Goal: Information Seeking & Learning: Check status

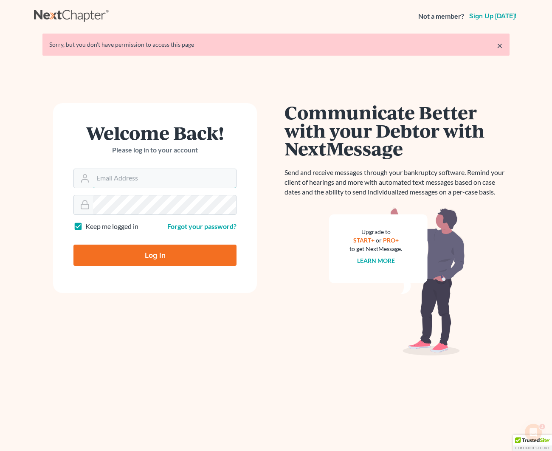
scroll to position [2, 0]
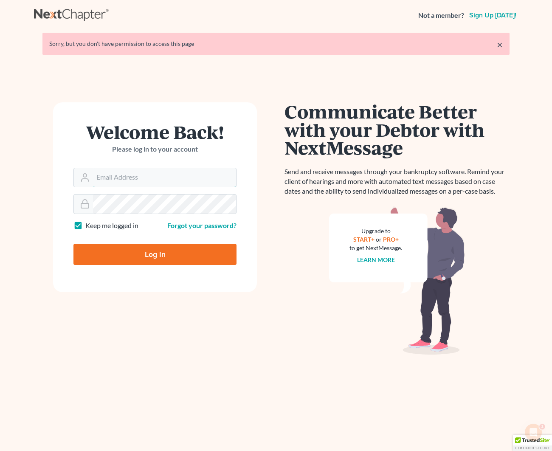
type input "[EMAIL_ADDRESS][DOMAIN_NAME]"
click at [168, 252] on input "Log In" at bounding box center [154, 254] width 163 height 21
type input "Thinking..."
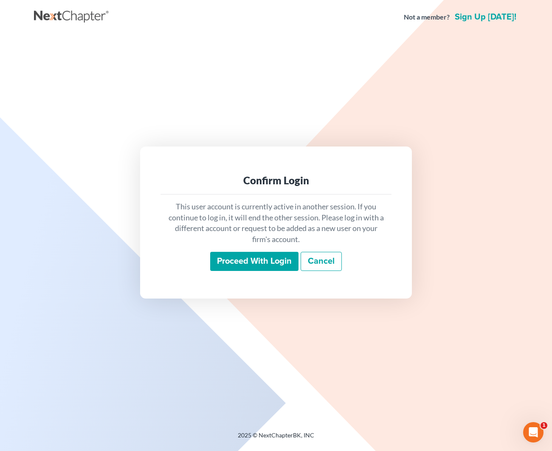
click at [276, 256] on input "Proceed with login" at bounding box center [254, 262] width 88 height 20
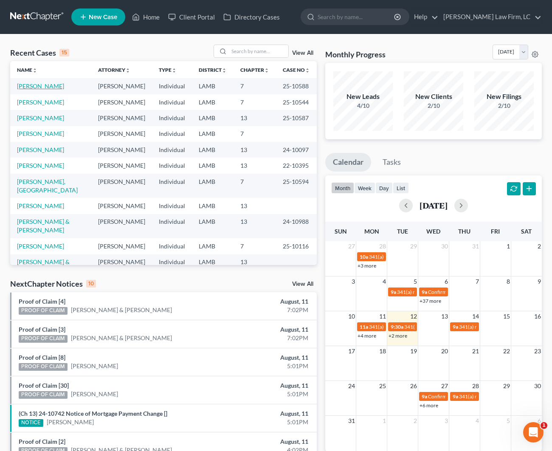
click at [37, 84] on link "[PERSON_NAME]" at bounding box center [40, 85] width 47 height 7
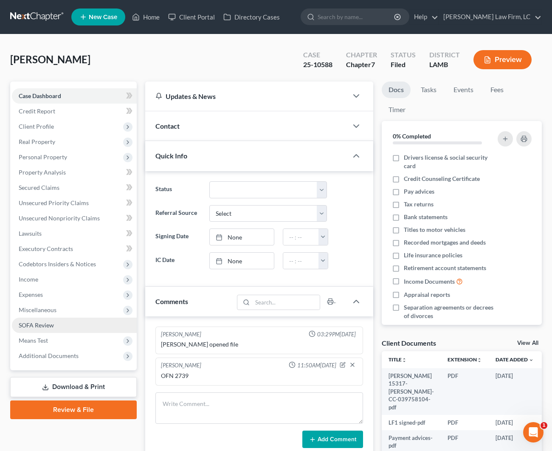
drag, startPoint x: 70, startPoint y: 353, endPoint x: 86, endPoint y: 328, distance: 29.8
click at [70, 351] on span "Additional Documents" at bounding box center [74, 355] width 125 height 15
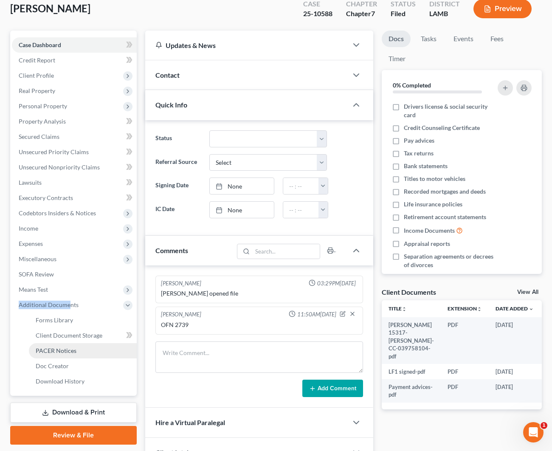
click at [78, 345] on link "PACER Notices" at bounding box center [83, 350] width 108 height 15
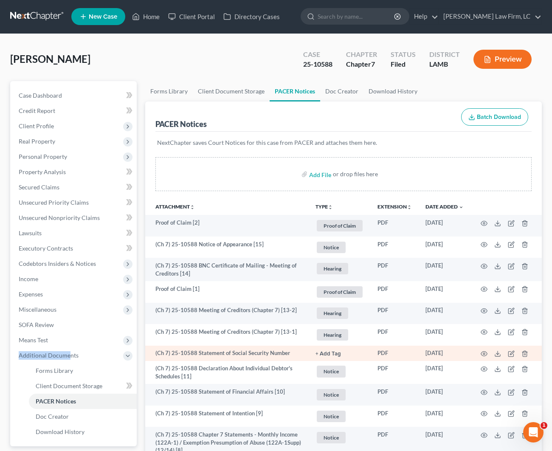
scroll to position [0, 0]
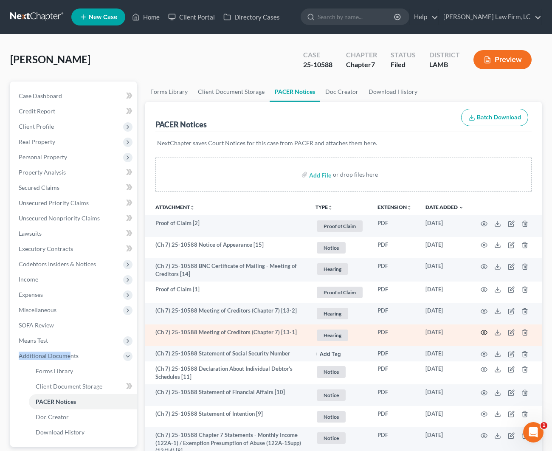
click at [481, 331] on icon "button" at bounding box center [484, 332] width 6 height 5
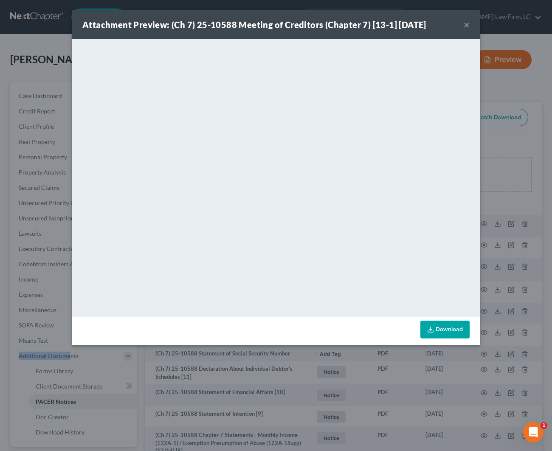
click at [466, 25] on button "×" at bounding box center [466, 25] width 6 height 10
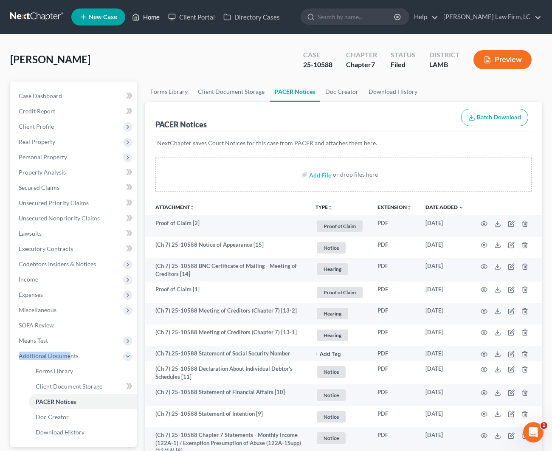
click at [147, 19] on link "Home" at bounding box center [146, 16] width 36 height 15
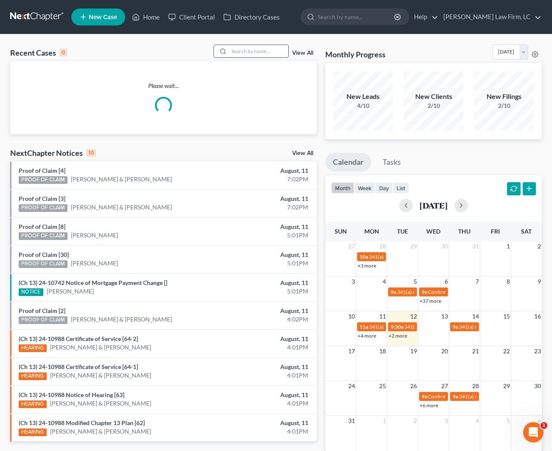
click at [250, 46] on input "search" at bounding box center [258, 51] width 59 height 12
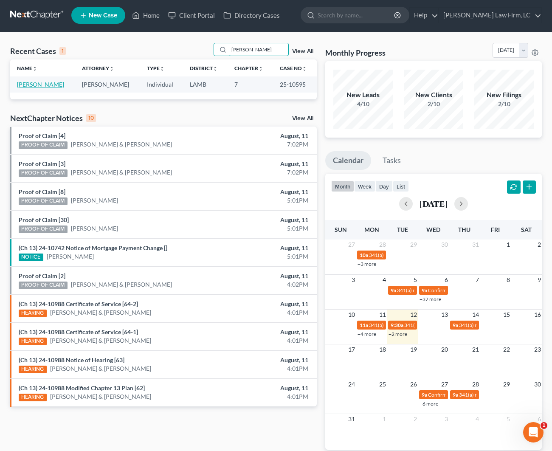
type input "[PERSON_NAME]"
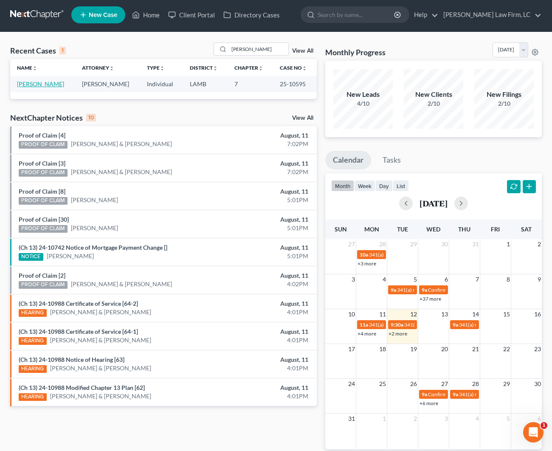
click at [43, 85] on link "[PERSON_NAME]" at bounding box center [40, 83] width 47 height 7
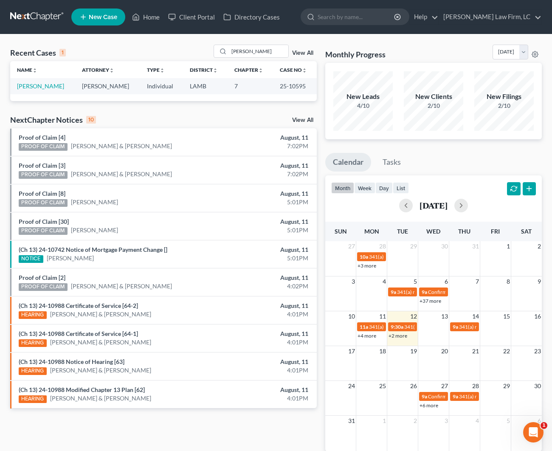
select select "2"
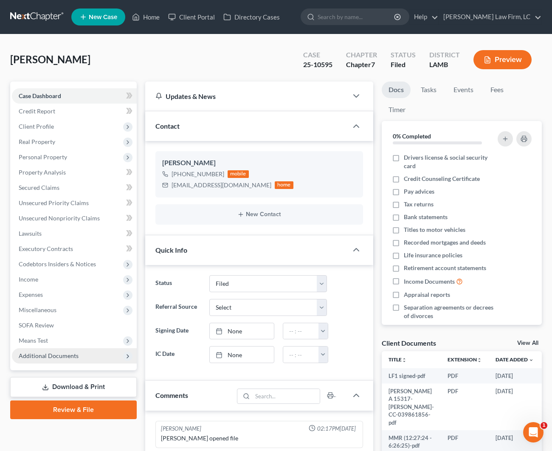
click at [38, 356] on span "Additional Documents" at bounding box center [49, 355] width 60 height 7
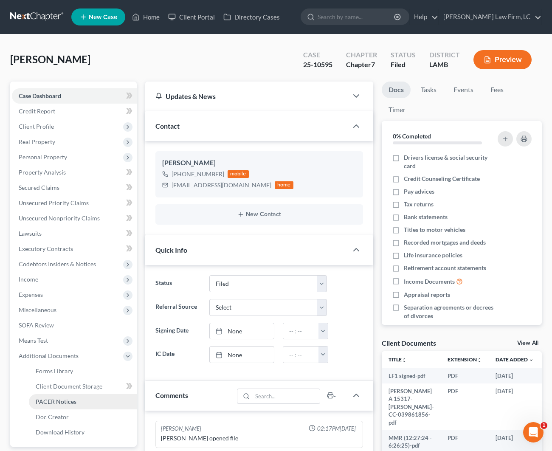
click at [79, 403] on link "PACER Notices" at bounding box center [83, 401] width 108 height 15
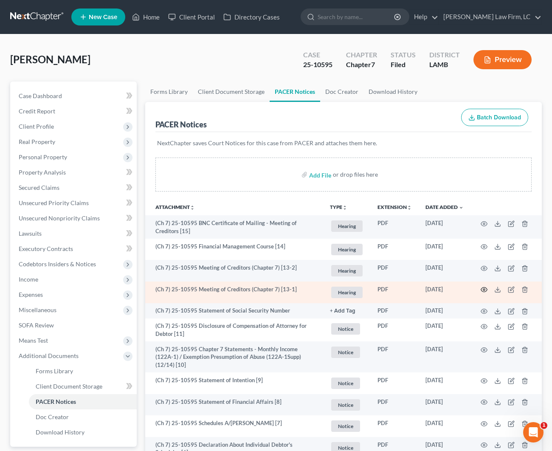
click at [486, 291] on icon "button" at bounding box center [483, 289] width 7 height 7
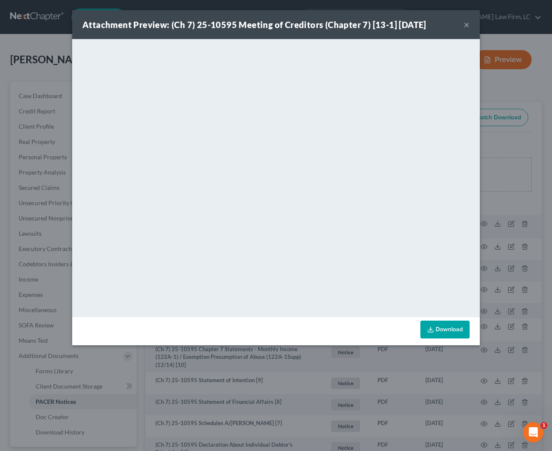
click at [465, 22] on button "×" at bounding box center [466, 25] width 6 height 10
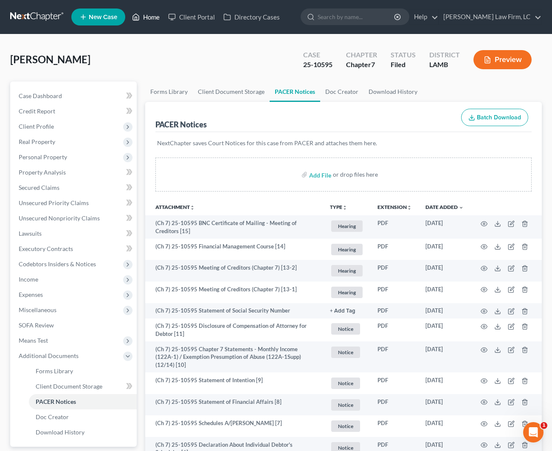
click at [156, 23] on link "Home" at bounding box center [146, 16] width 36 height 15
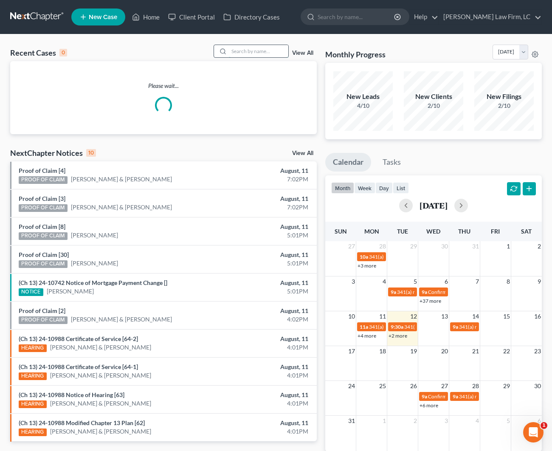
click at [244, 50] on input "search" at bounding box center [258, 51] width 59 height 12
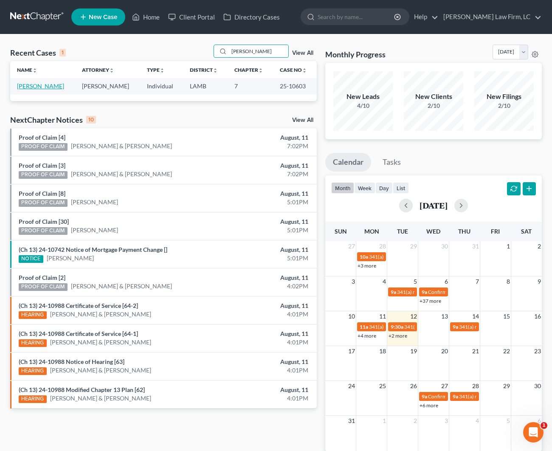
type input "[PERSON_NAME]"
click at [48, 88] on link "[PERSON_NAME]" at bounding box center [40, 85] width 47 height 7
select select "2"
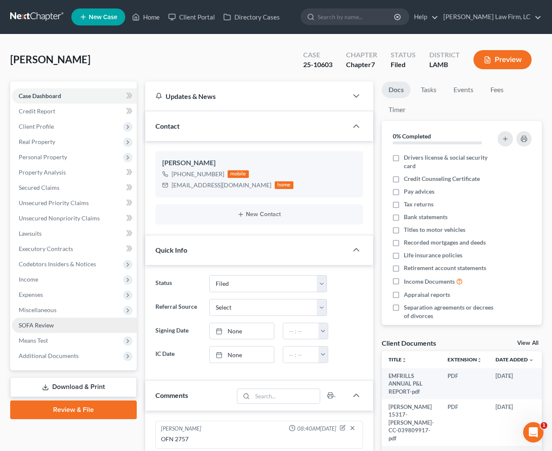
scroll to position [0, 0]
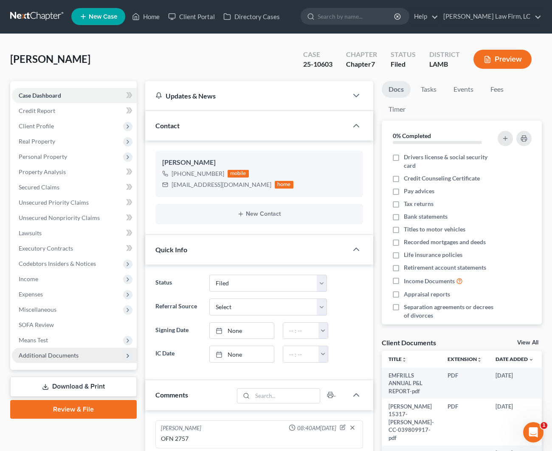
click at [68, 358] on span "Additional Documents" at bounding box center [49, 354] width 60 height 7
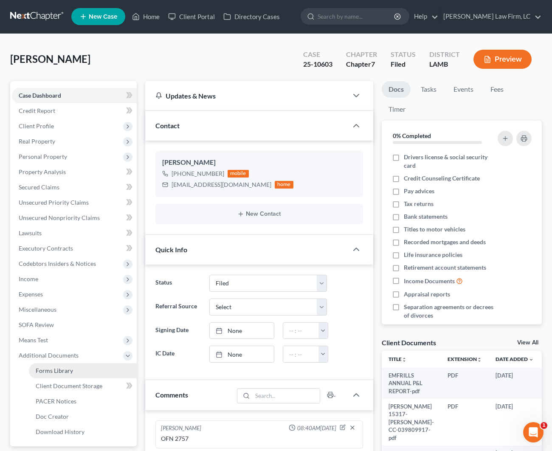
scroll to position [0, 0]
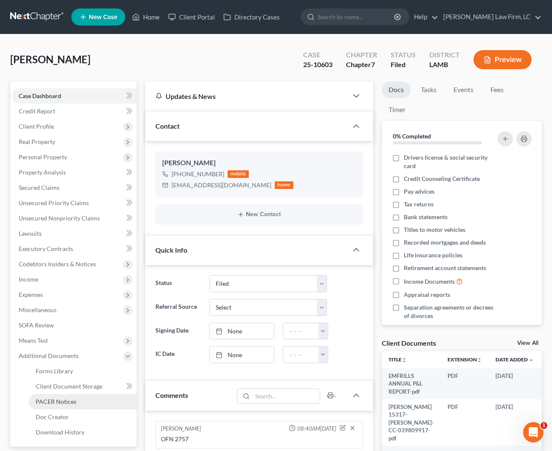
click at [85, 405] on link "PACER Notices" at bounding box center [83, 401] width 108 height 15
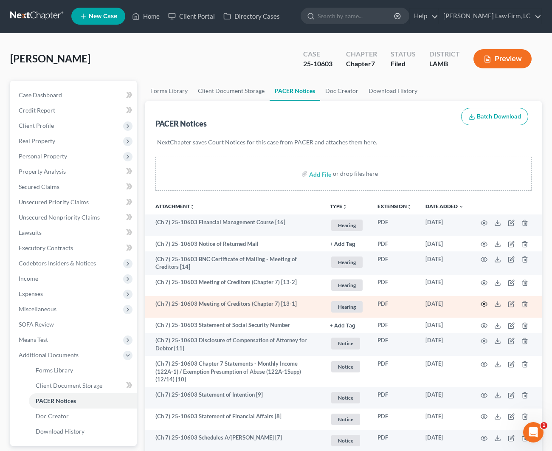
click at [484, 305] on icon "button" at bounding box center [483, 303] width 7 height 7
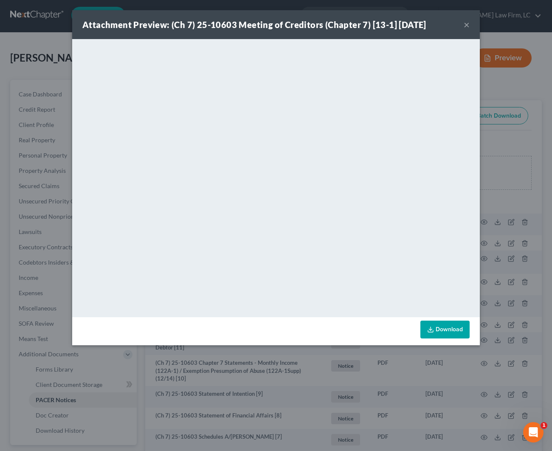
click at [464, 27] on button "×" at bounding box center [466, 25] width 6 height 10
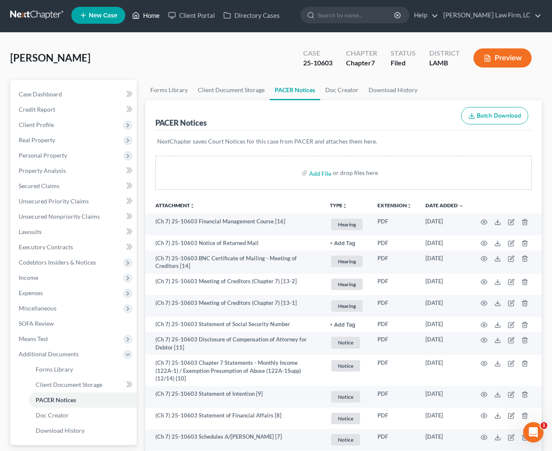
click at [158, 17] on link "Home" at bounding box center [146, 15] width 36 height 15
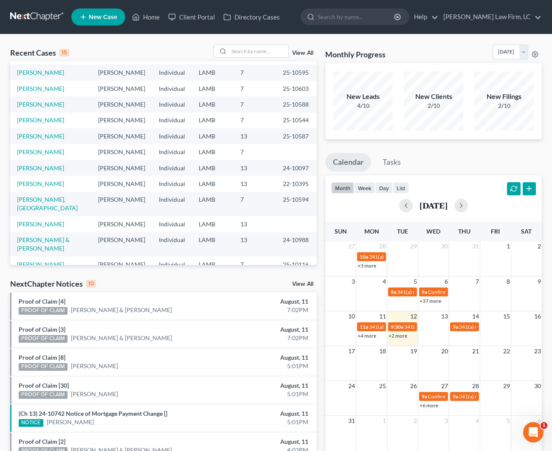
scroll to position [14, 0]
click at [246, 54] on input "search" at bounding box center [258, 51] width 59 height 12
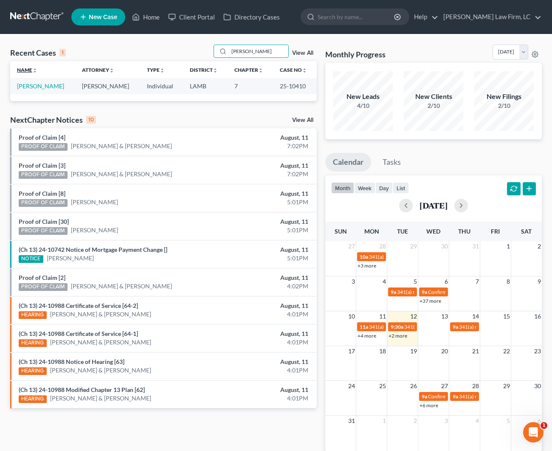
scroll to position [0, 0]
type input "[PERSON_NAME]"
click at [46, 93] on td "[PERSON_NAME]" at bounding box center [42, 86] width 65 height 16
click at [45, 89] on link "[PERSON_NAME]" at bounding box center [40, 85] width 47 height 7
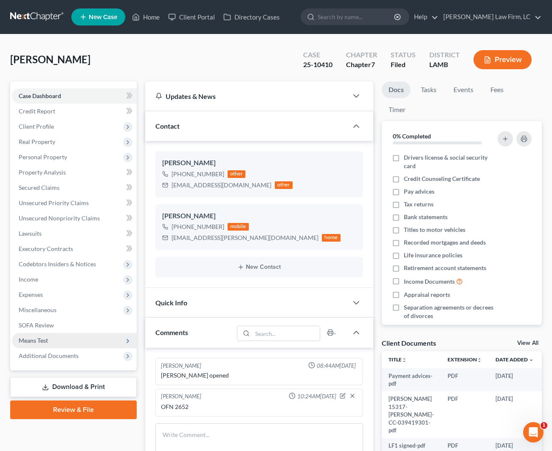
drag, startPoint x: 86, startPoint y: 353, endPoint x: 88, endPoint y: 343, distance: 10.0
click at [86, 352] on span "Additional Documents" at bounding box center [74, 355] width 125 height 15
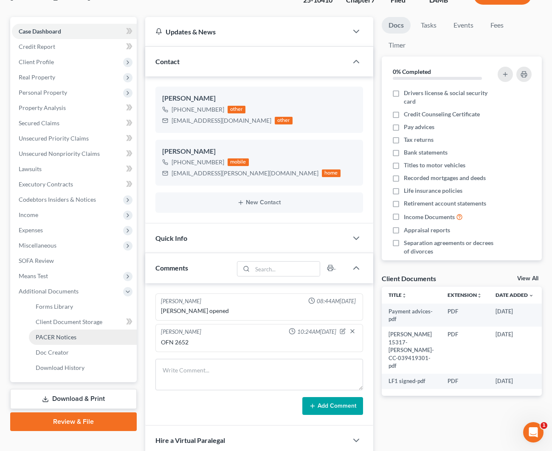
click at [79, 333] on link "PACER Notices" at bounding box center [83, 336] width 108 height 15
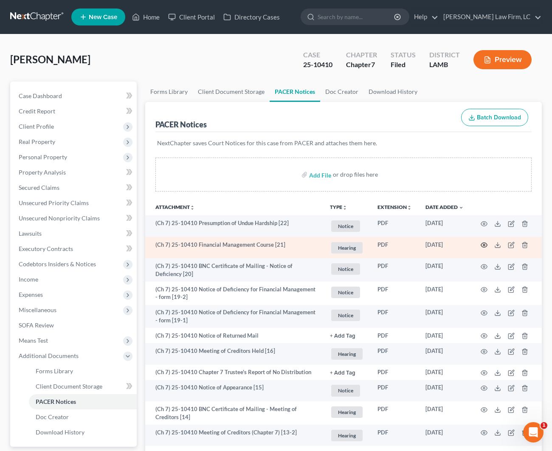
click at [482, 244] on icon "button" at bounding box center [483, 244] width 7 height 7
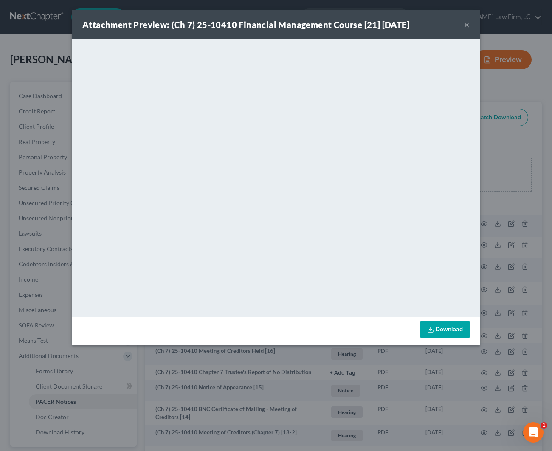
click at [465, 24] on button "×" at bounding box center [466, 25] width 6 height 10
